Goal: Navigation & Orientation: Find specific page/section

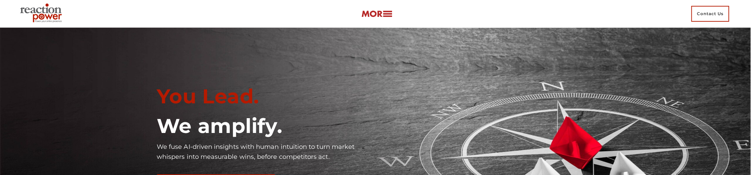
click at [376, 16] on img at bounding box center [376, 14] width 31 height 8
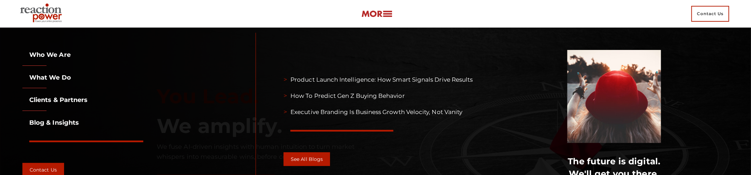
click at [57, 78] on link "What we do" at bounding box center [46, 78] width 49 height 8
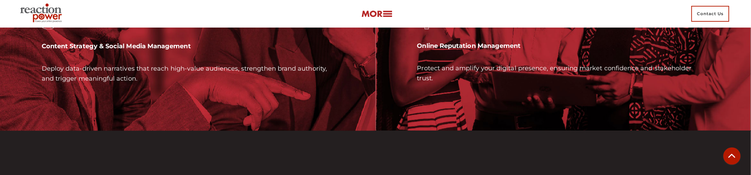
scroll to position [2202, 0]
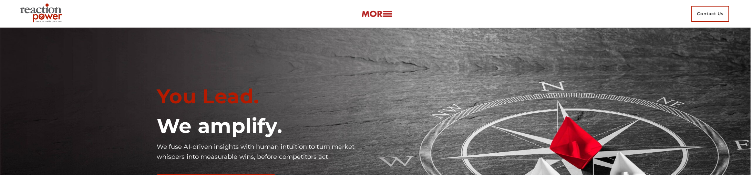
click at [376, 18] on link at bounding box center [376, 14] width 31 height 10
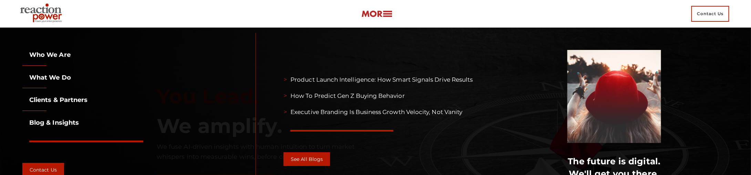
click at [63, 76] on link "What we do" at bounding box center [46, 78] width 49 height 8
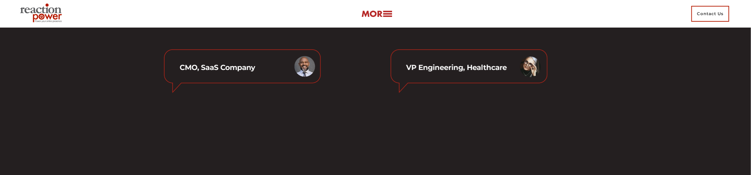
scroll to position [2547, 0]
